Goal: Task Accomplishment & Management: Use online tool/utility

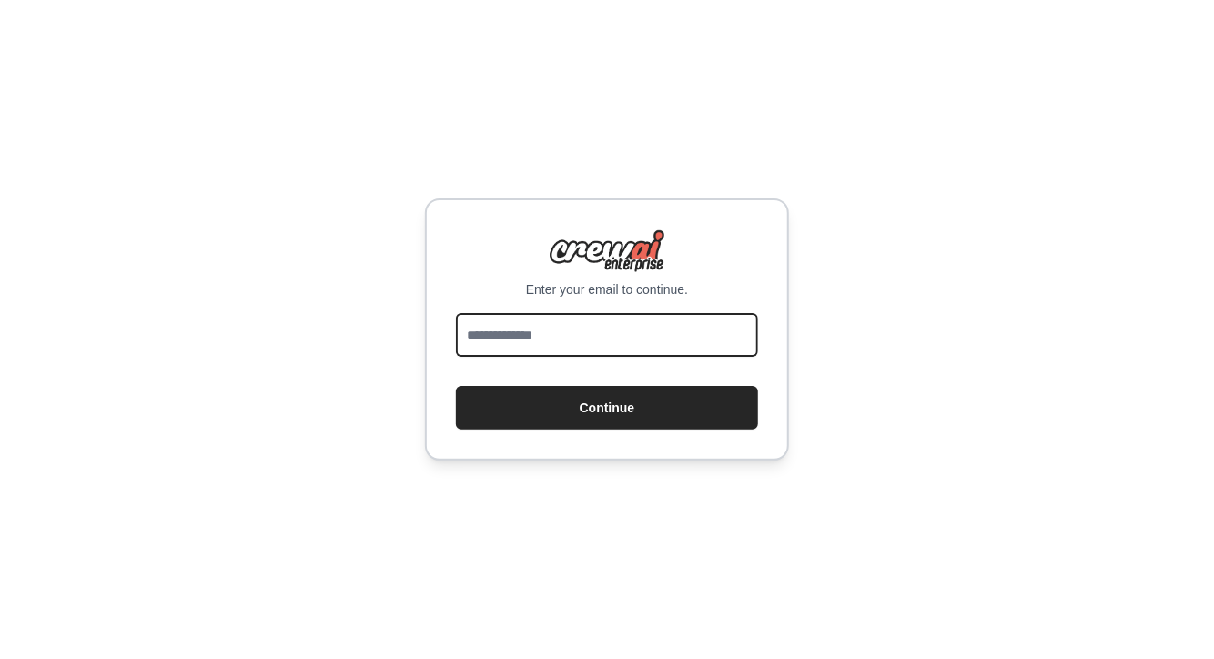
click at [574, 331] on input "email" at bounding box center [607, 335] width 302 height 44
type input "**********"
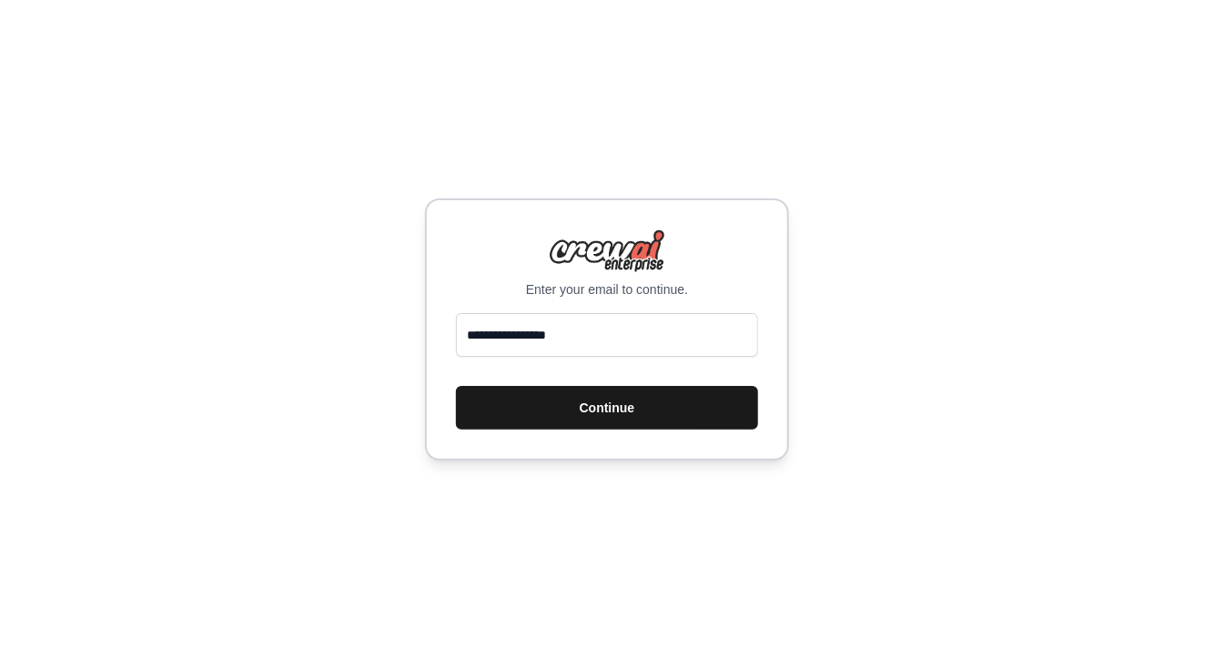
click at [580, 408] on button "Continue" at bounding box center [607, 408] width 302 height 44
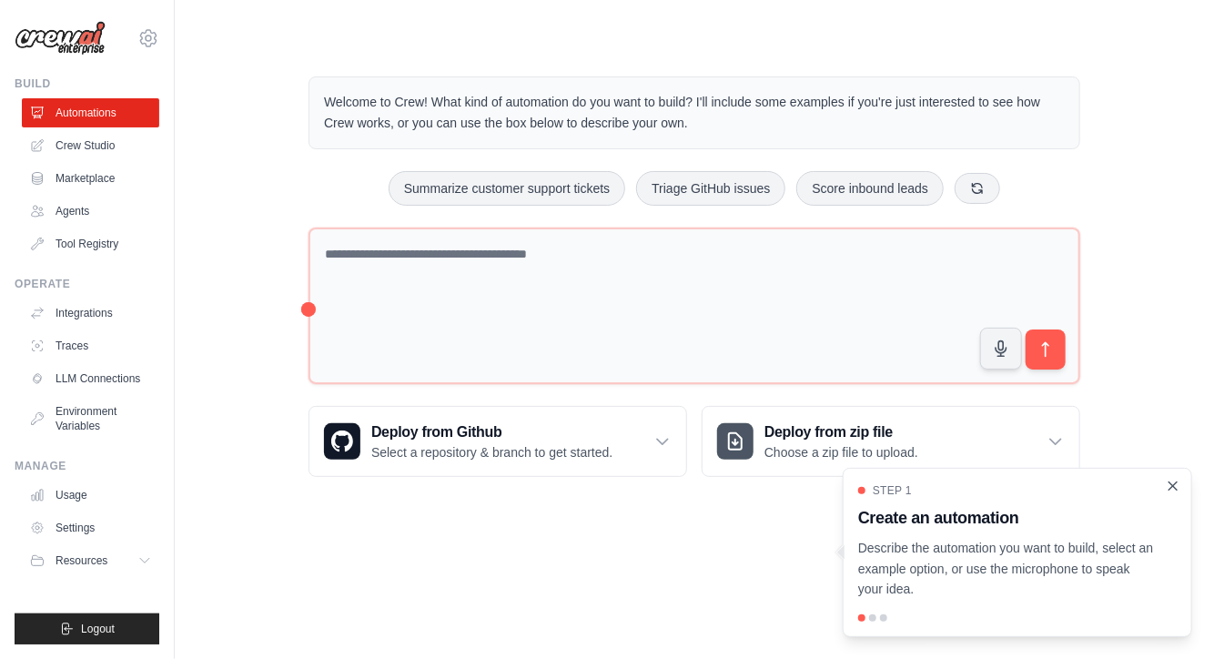
click at [1173, 484] on icon "Close walkthrough" at bounding box center [1172, 486] width 16 height 16
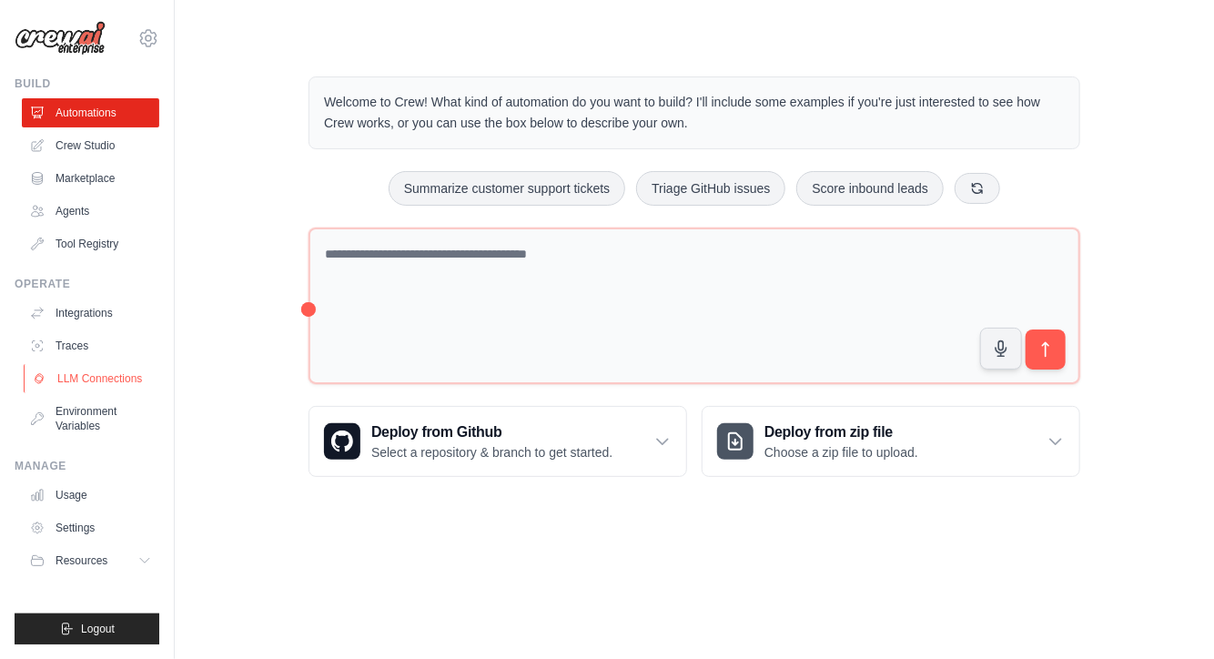
click at [83, 373] on link "LLM Connections" at bounding box center [92, 378] width 137 height 29
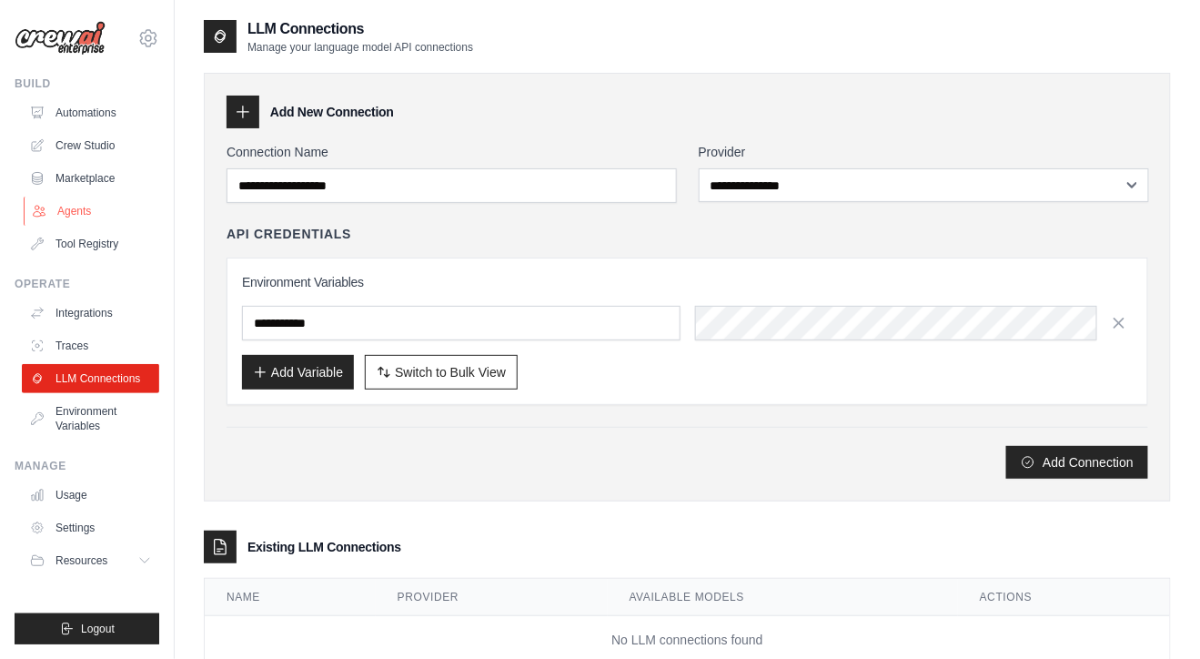
click at [71, 206] on link "Agents" at bounding box center [92, 210] width 137 height 29
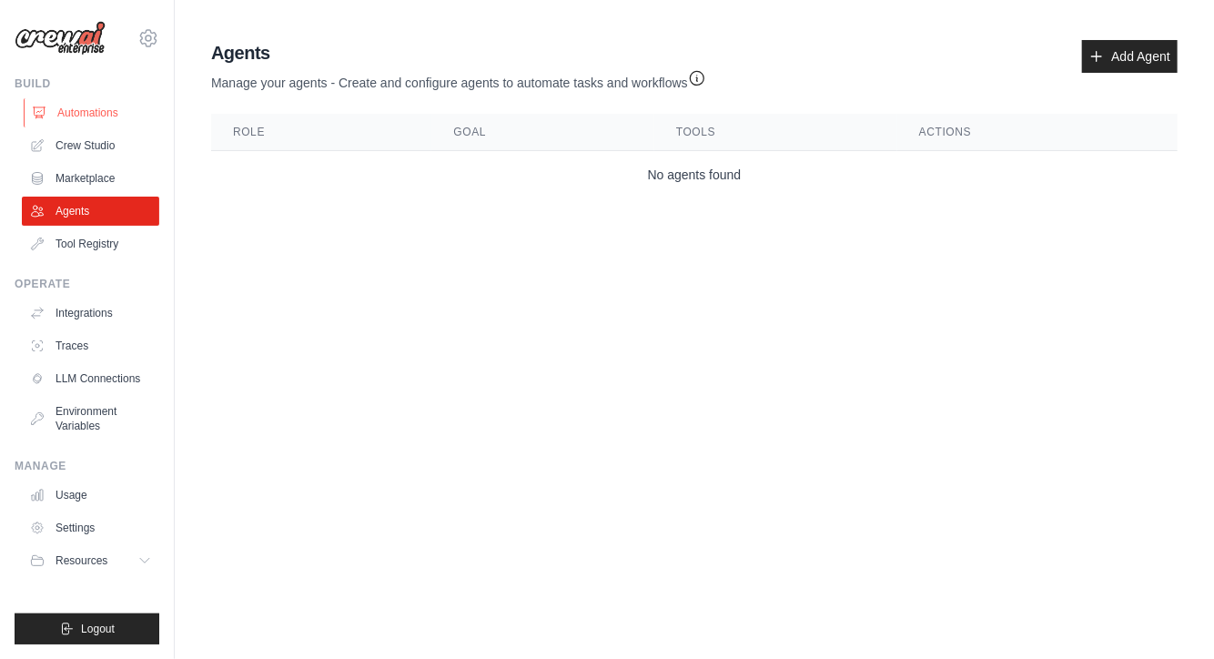
click at [94, 119] on link "Automations" at bounding box center [92, 112] width 137 height 29
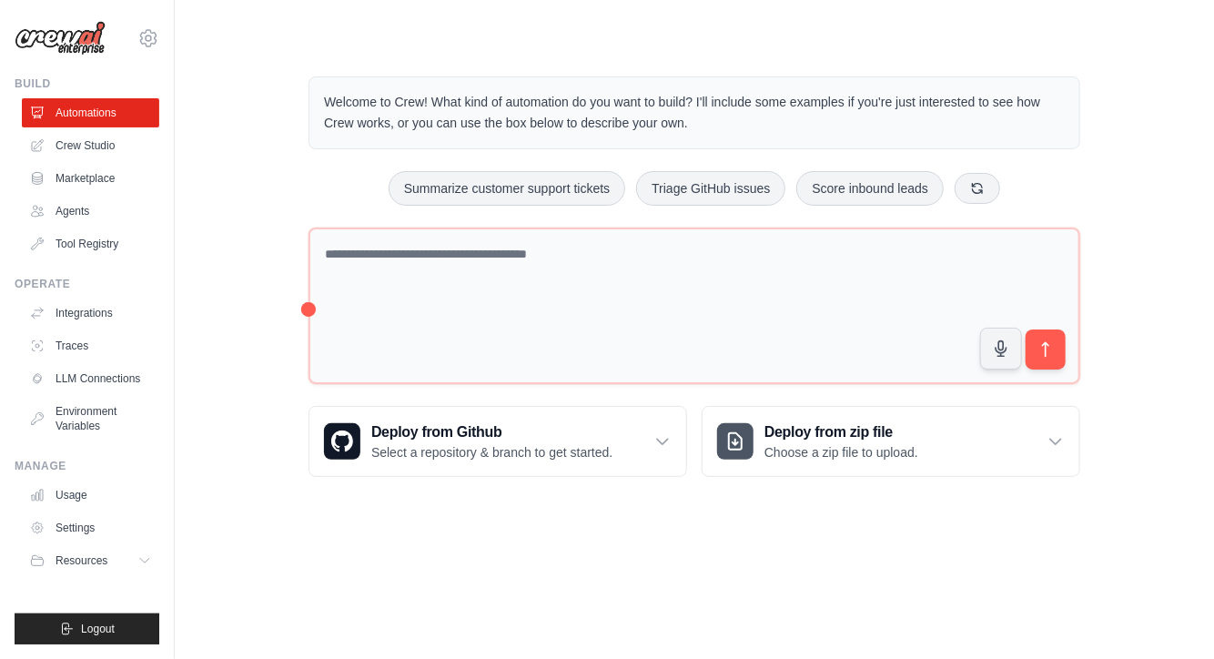
click at [496, 582] on body "[EMAIL_ADDRESS][DOMAIN_NAME] Settings Build Automations Crew Studio" at bounding box center [607, 329] width 1214 height 659
click at [69, 184] on link "Marketplace" at bounding box center [92, 178] width 137 height 29
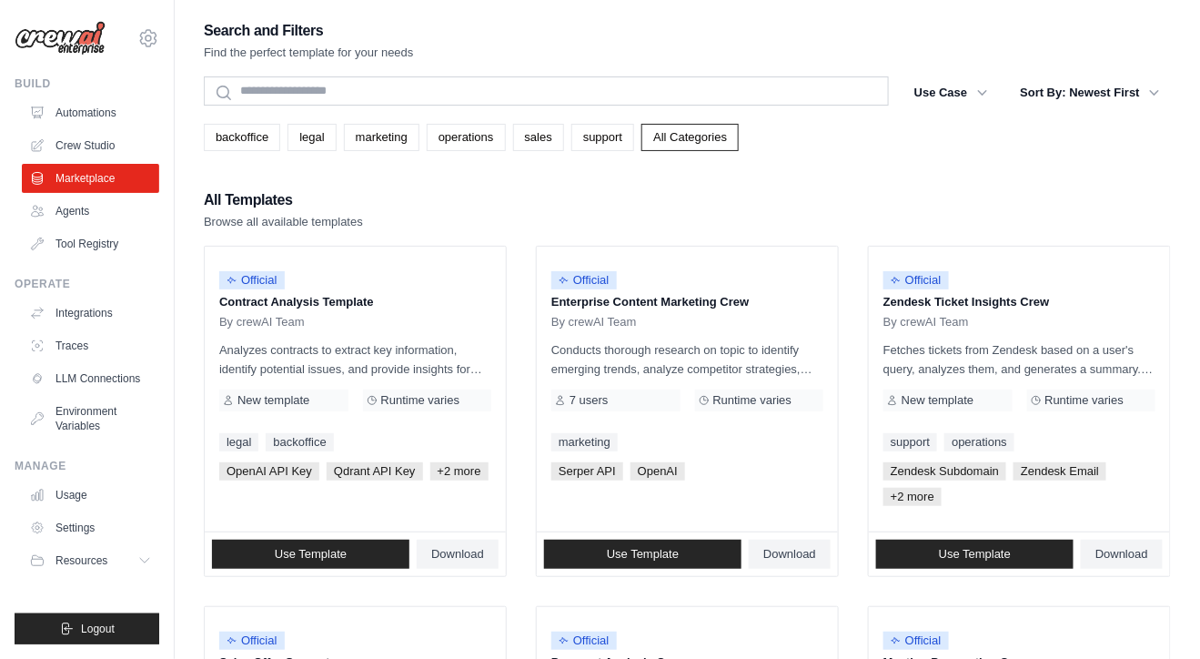
click at [556, 213] on div "All Templates Browse all available templates" at bounding box center [687, 209] width 967 height 44
click at [60, 113] on link "Automations" at bounding box center [92, 112] width 137 height 29
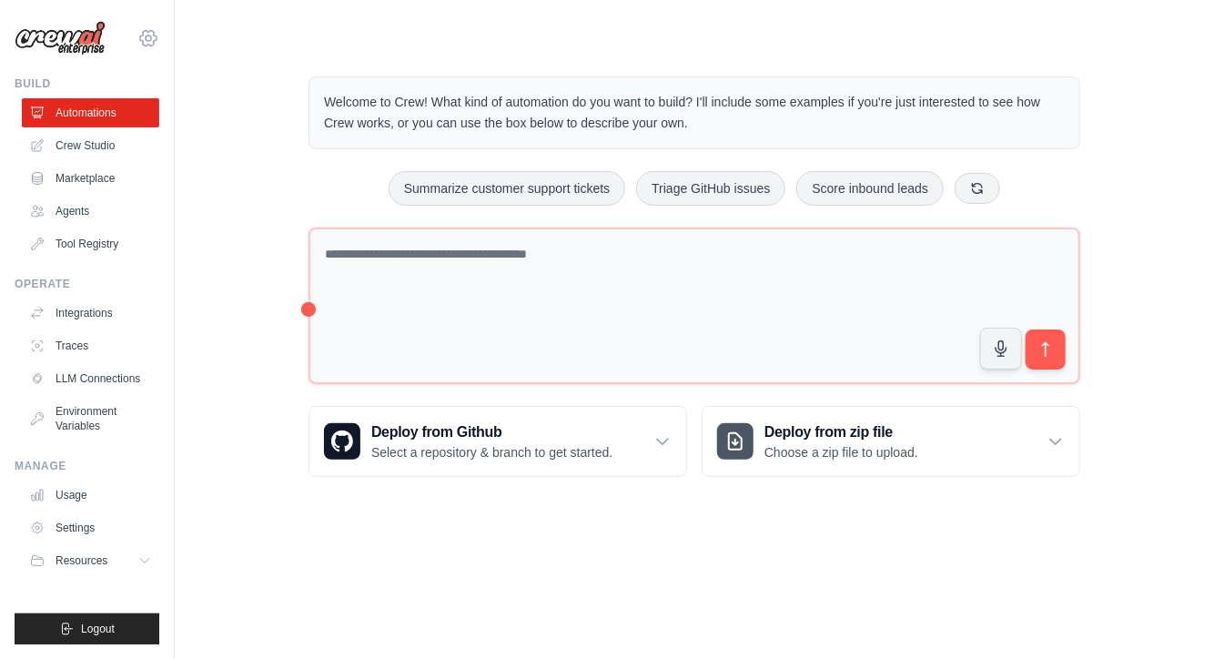
click at [154, 40] on icon at bounding box center [148, 37] width 16 height 15
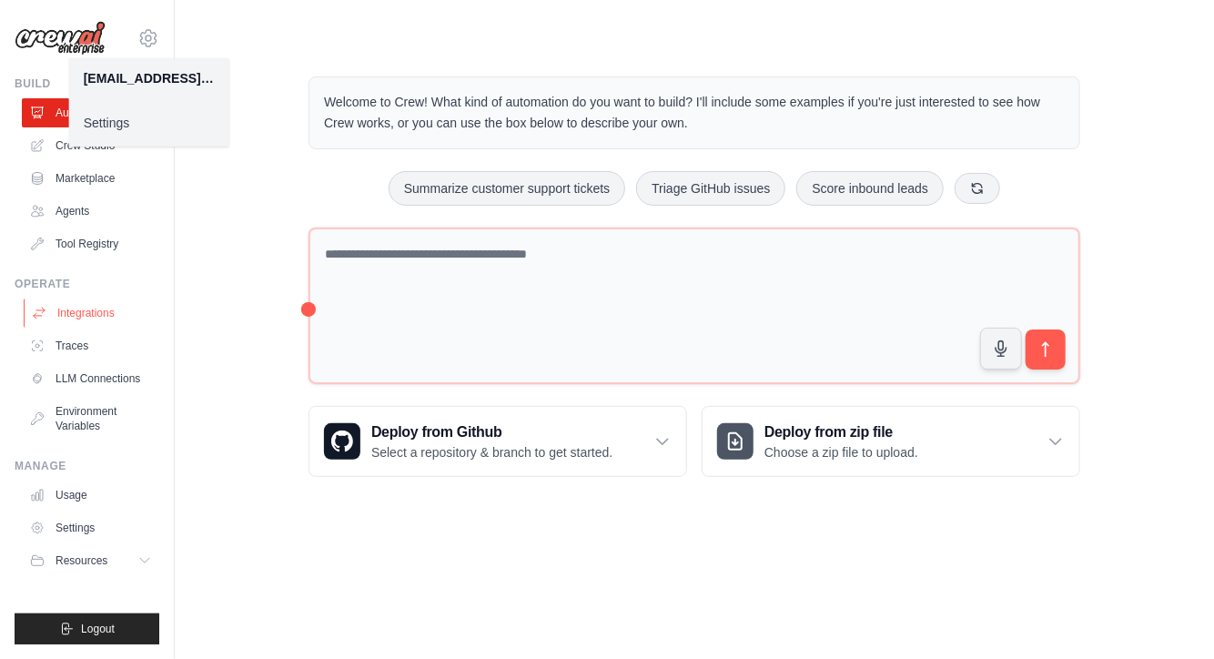
click at [73, 310] on link "Integrations" at bounding box center [92, 312] width 137 height 29
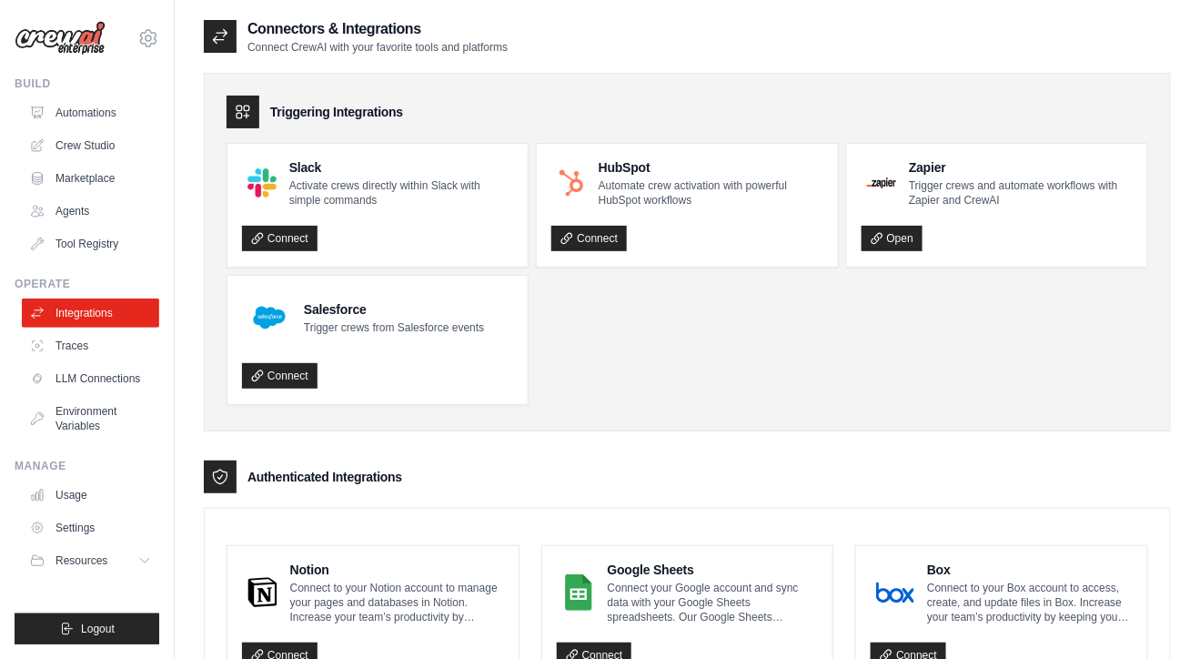
click at [797, 372] on ul "Slack Activate crews directly within Slack with simple commands Connect HubSpot…" at bounding box center [688, 274] width 922 height 262
click at [680, 344] on ul "Slack Activate crews directly within Slack with simple commands Connect HubSpot…" at bounding box center [688, 274] width 922 height 262
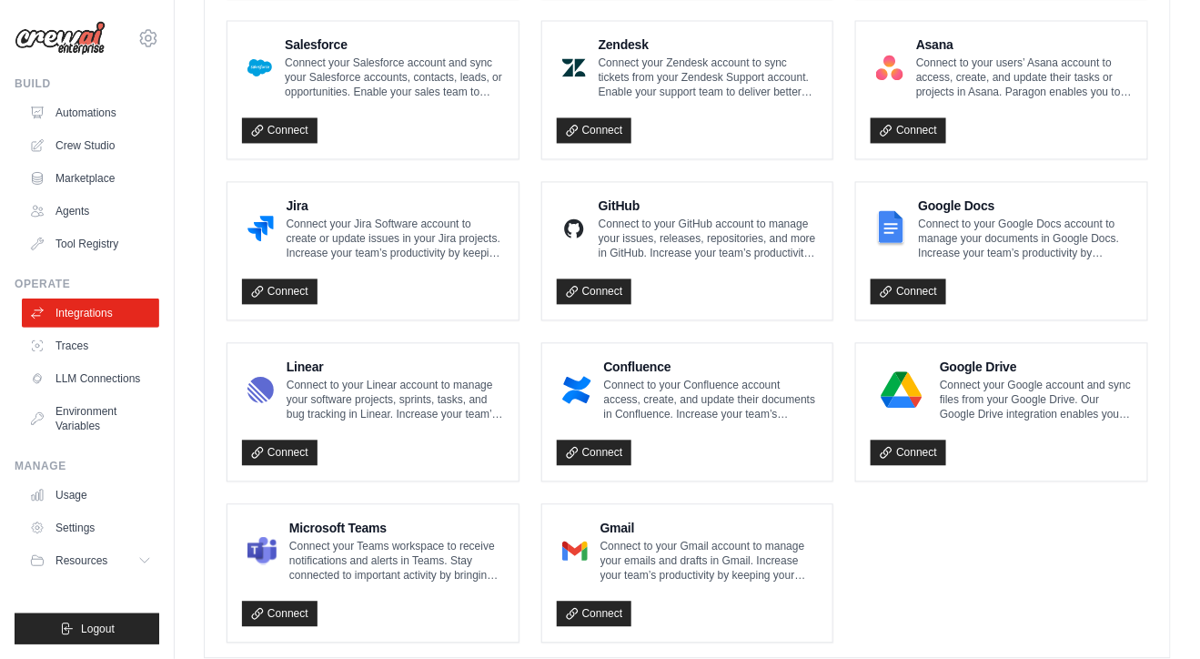
scroll to position [1039, 0]
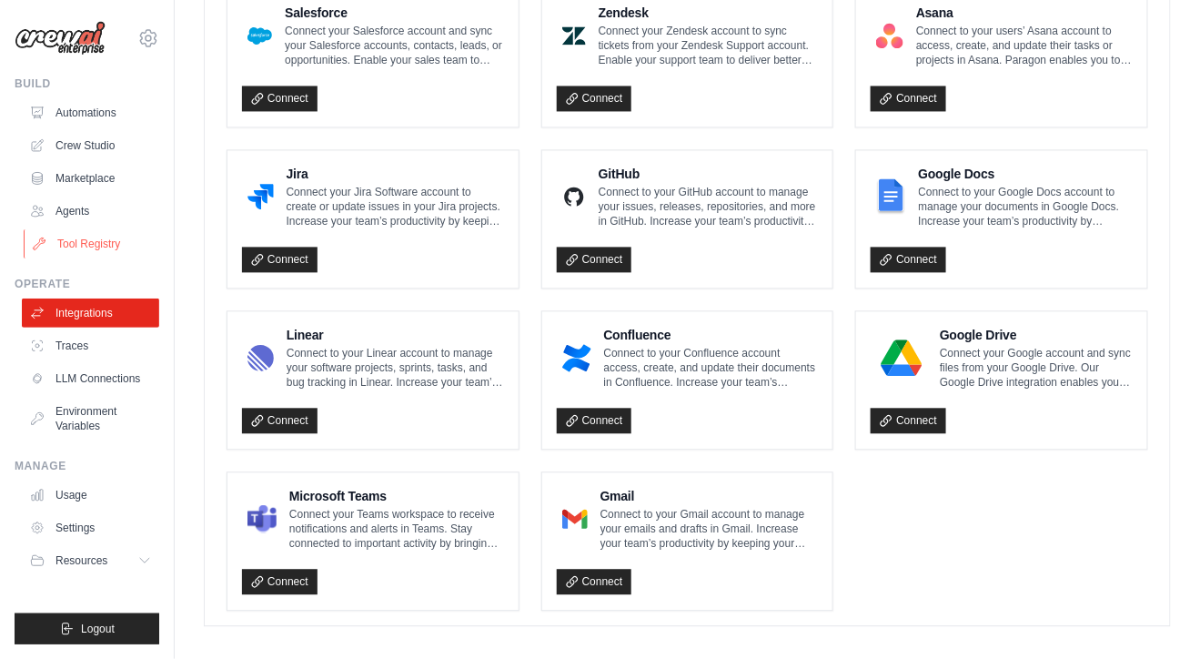
click at [76, 240] on link "Tool Registry" at bounding box center [92, 243] width 137 height 29
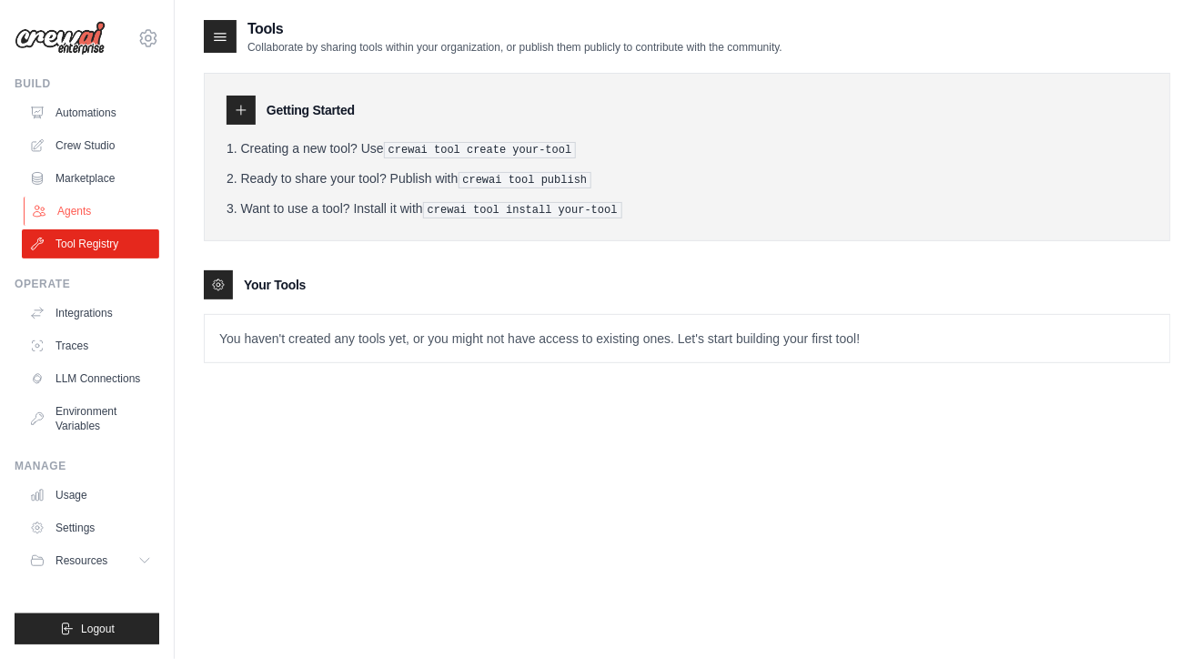
click at [77, 200] on link "Agents" at bounding box center [92, 210] width 137 height 29
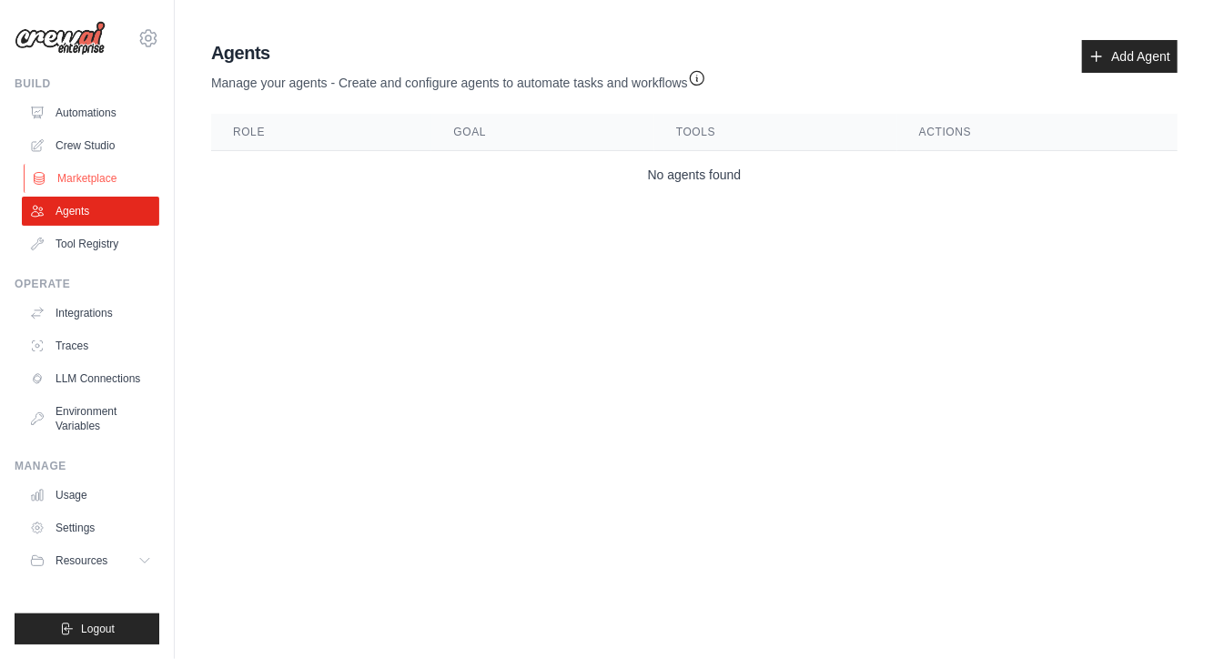
click at [79, 173] on link "Marketplace" at bounding box center [92, 178] width 137 height 29
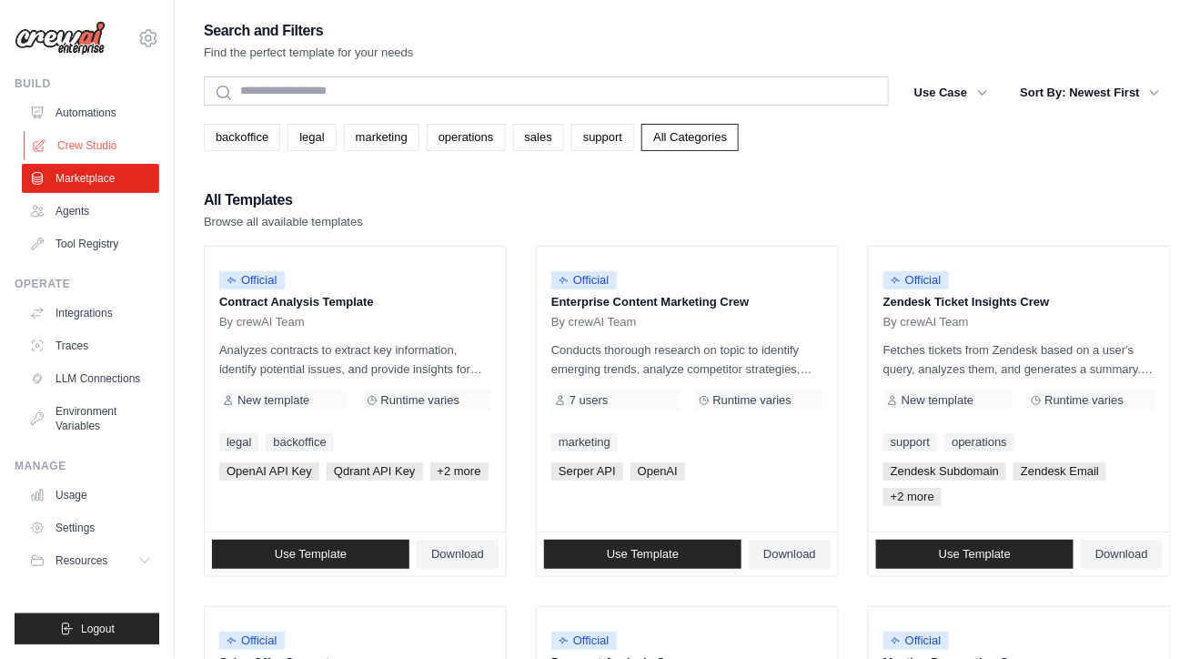
click at [80, 150] on link "Crew Studio" at bounding box center [92, 145] width 137 height 29
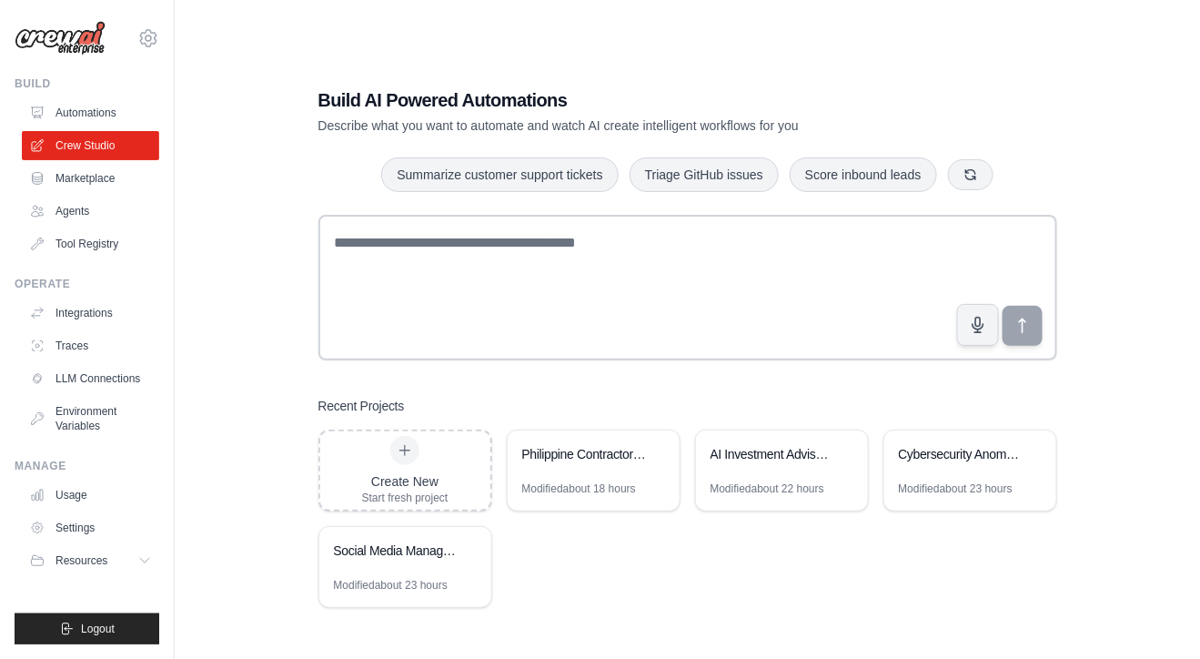
click at [257, 267] on div "Build AI Powered Automations Describe what you want to automate and watch AI cr…" at bounding box center [687, 347] width 967 height 659
click at [962, 471] on div "Cybersecurity Anomaly Detection System" at bounding box center [970, 455] width 172 height 51
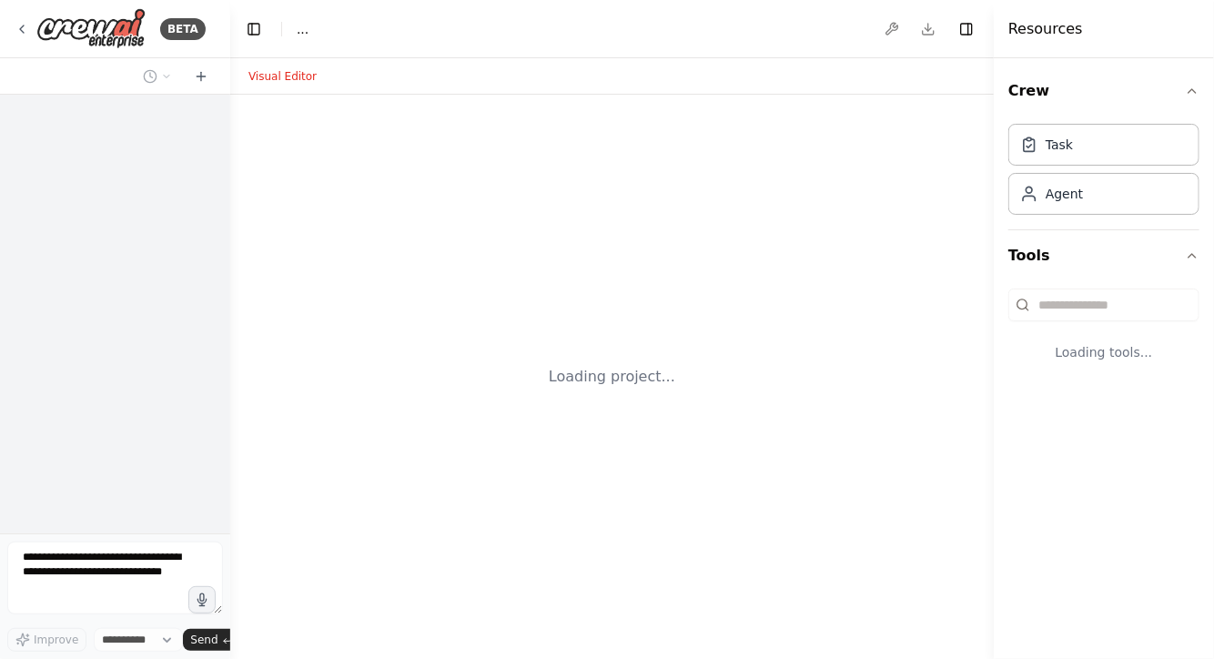
select select "****"
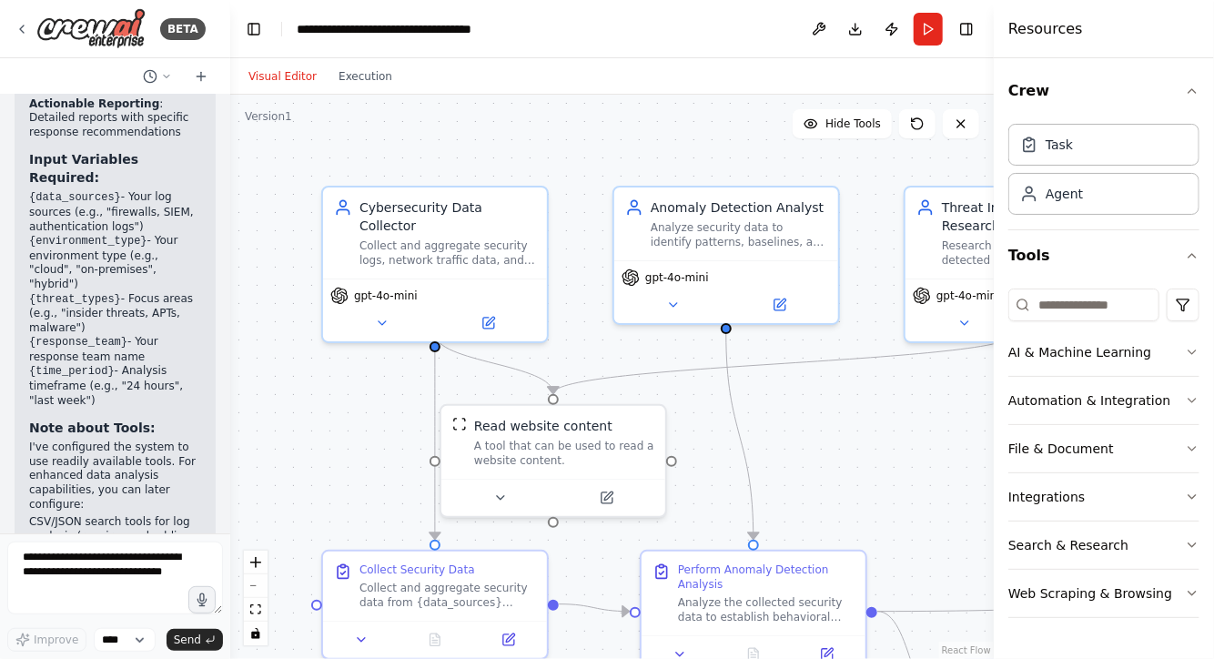
scroll to position [3668, 0]
click at [1194, 87] on icon "button" at bounding box center [1191, 91] width 15 height 15
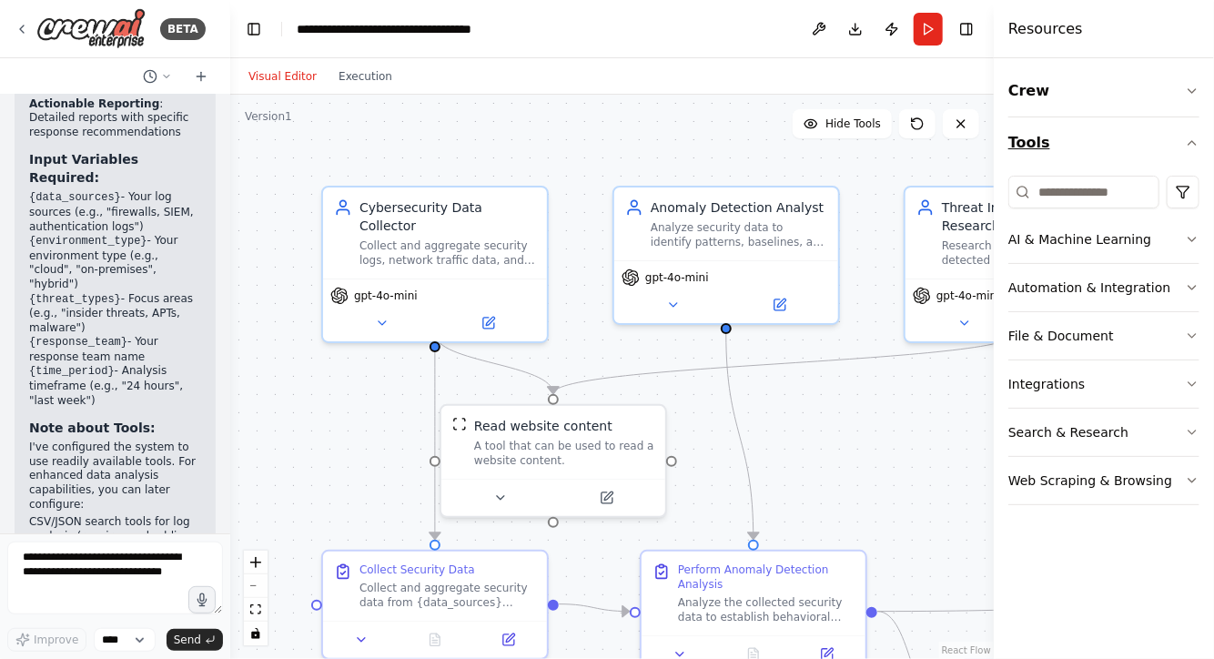
click at [1187, 145] on icon "button" at bounding box center [1191, 143] width 15 height 15
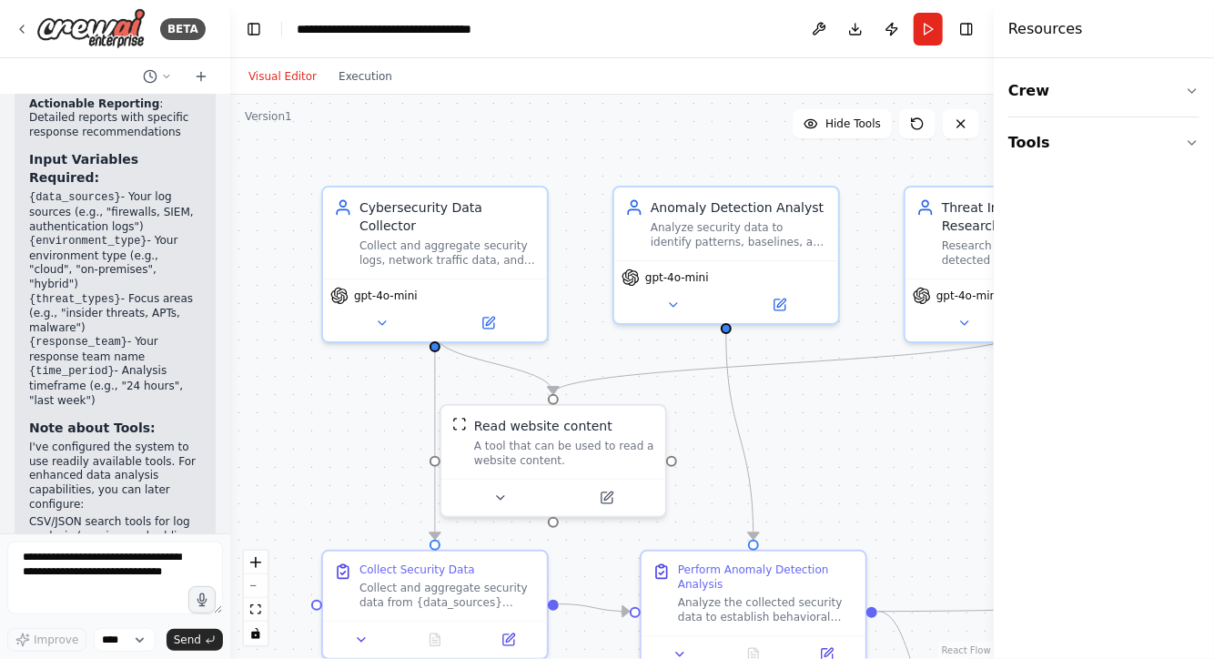
click at [928, 448] on div ".deletable-edge-delete-btn { width: 20px; height: 20px; border: 0px solid #ffff…" at bounding box center [611, 377] width 763 height 564
click at [968, 29] on button "Toggle Right Sidebar" at bounding box center [965, 28] width 25 height 25
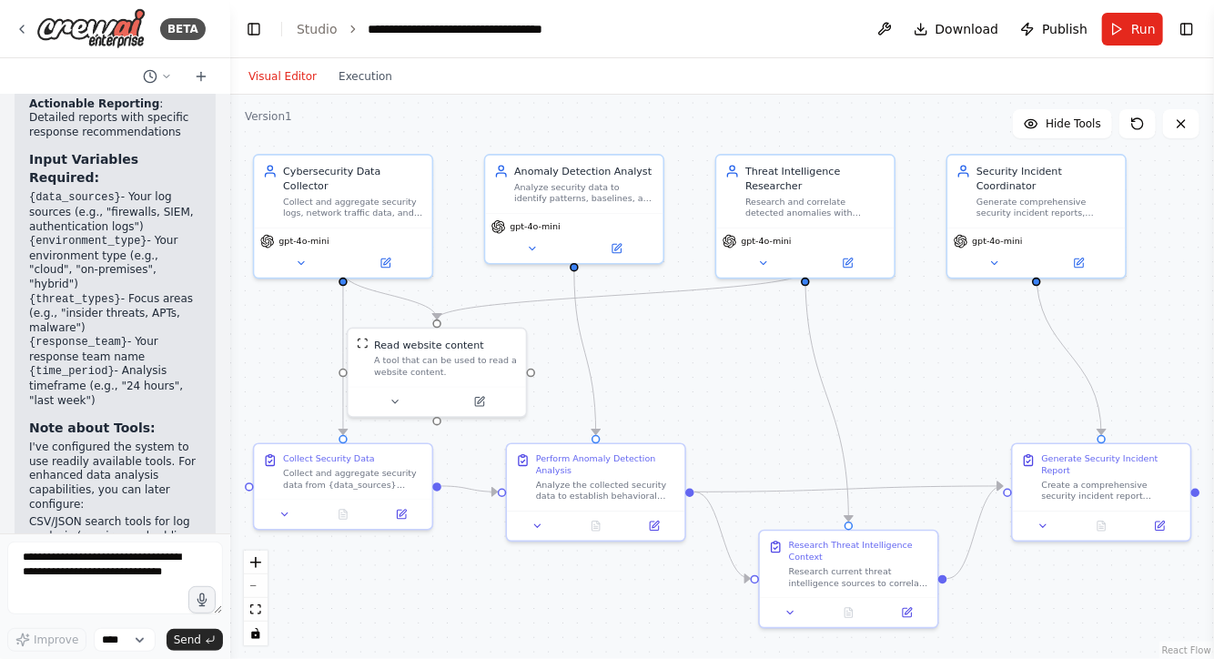
drag, startPoint x: 949, startPoint y: 409, endPoint x: 875, endPoint y: 331, distance: 107.5
click at [875, 331] on div ".deletable-edge-delete-btn { width: 20px; height: 20px; border: 0px solid #ffff…" at bounding box center [721, 377] width 983 height 564
click at [260, 606] on button "fit view" at bounding box center [256, 610] width 24 height 24
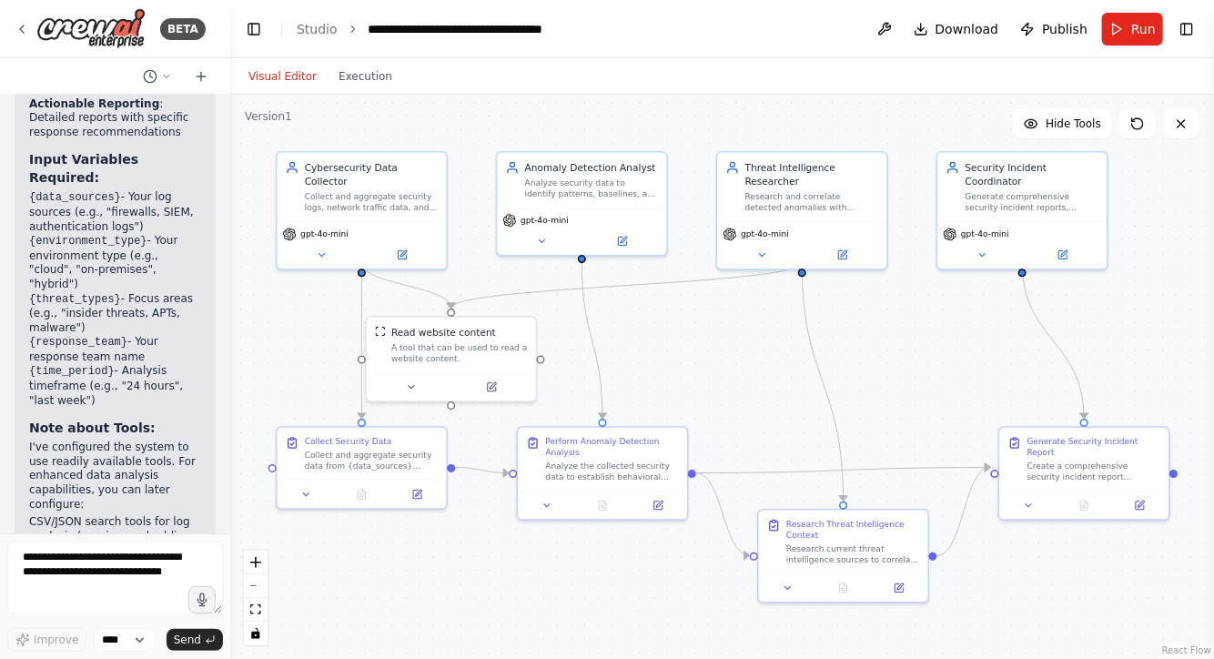
click at [897, 352] on div ".deletable-edge-delete-btn { width: 20px; height: 20px; border: 0px solid #ffff…" at bounding box center [721, 377] width 983 height 564
